Goal: Navigation & Orientation: Find specific page/section

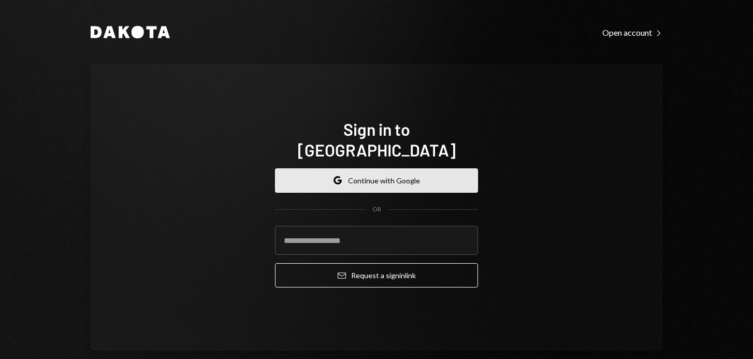
click at [361, 171] on button "Google Continue with Google" at bounding box center [376, 180] width 203 height 24
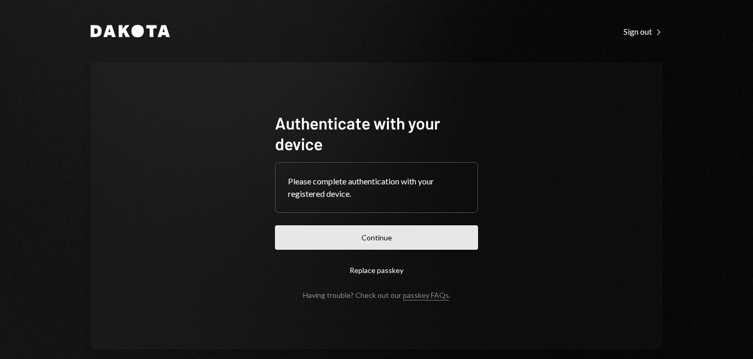
click at [369, 229] on button "Continue" at bounding box center [376, 237] width 203 height 24
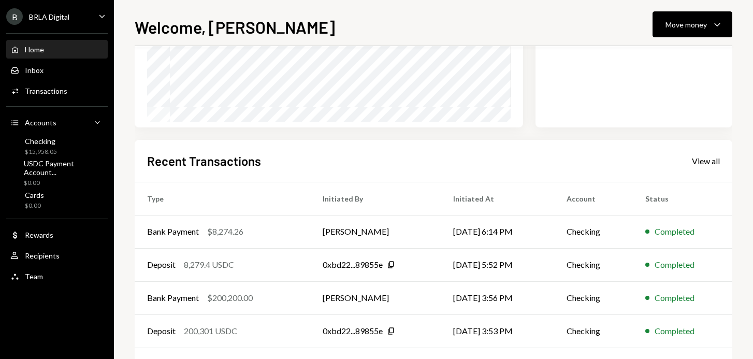
scroll to position [216, 0]
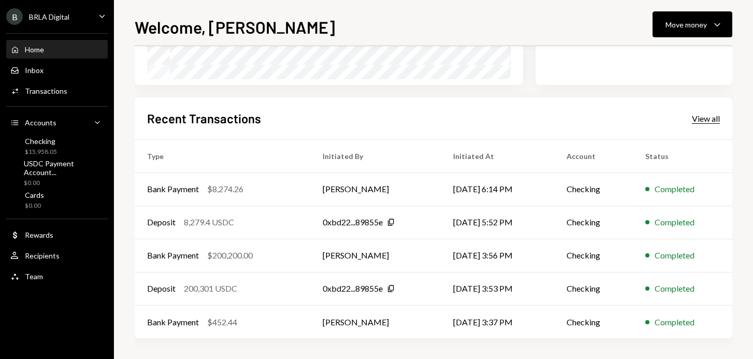
click at [714, 120] on div "View all" at bounding box center [706, 118] width 28 height 10
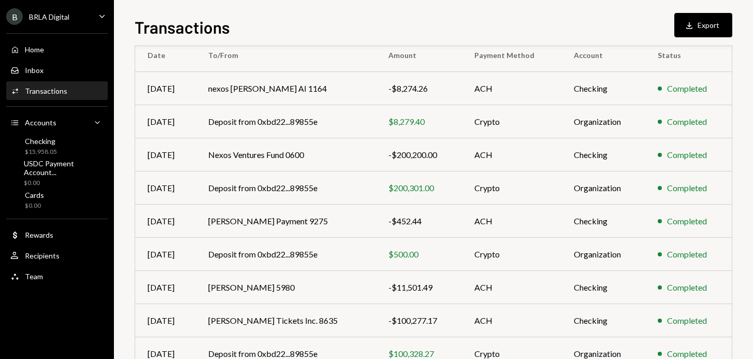
scroll to position [182, 0]
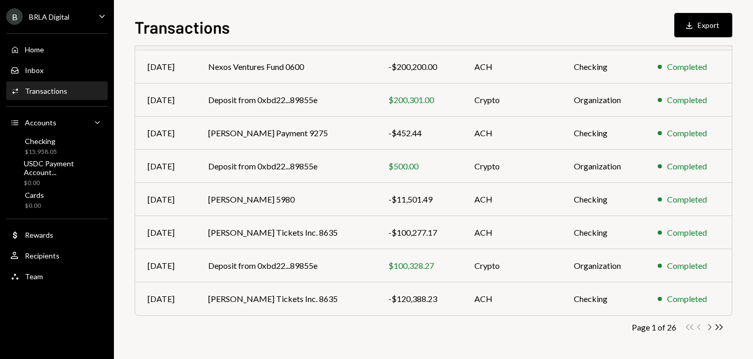
click at [711, 326] on icon "button" at bounding box center [710, 327] width 3 height 6
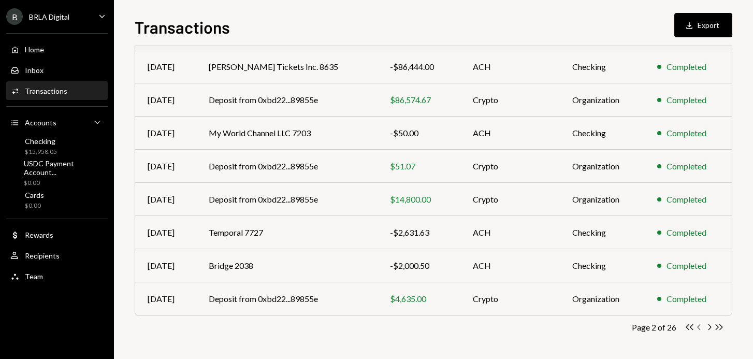
click at [699, 326] on icon "Chevron Left" at bounding box center [700, 327] width 10 height 10
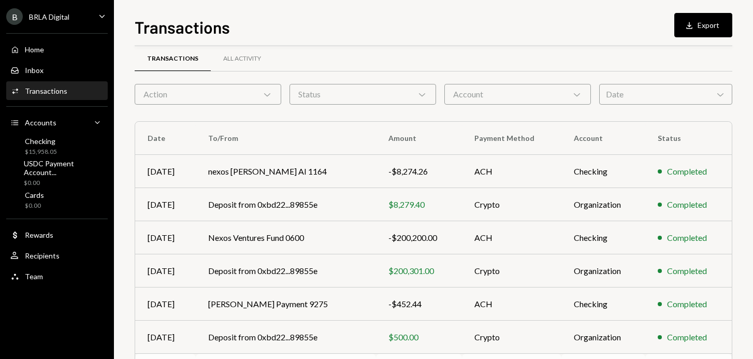
scroll to position [0, 0]
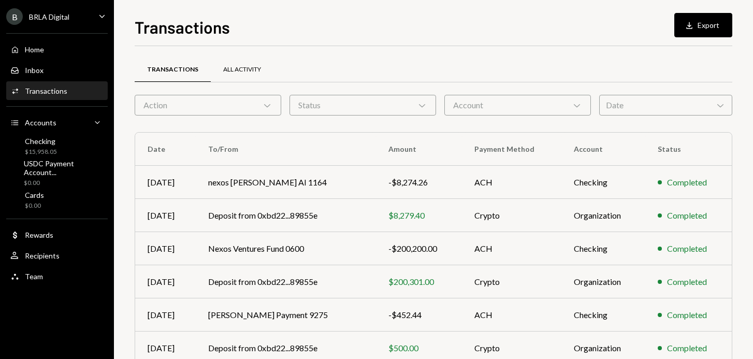
click at [252, 65] on div "All Activity" at bounding box center [242, 70] width 63 height 25
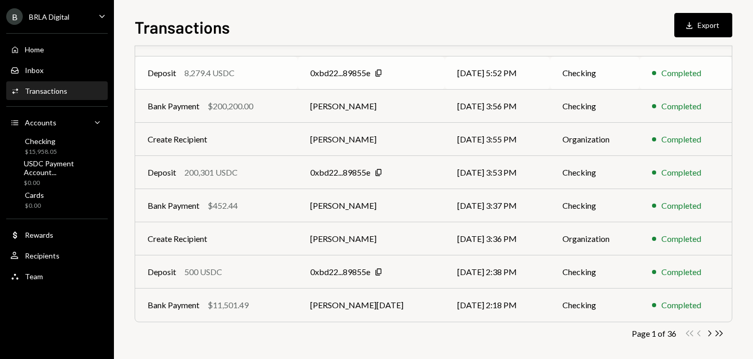
scroll to position [182, 0]
